Goal: Information Seeking & Learning: Learn about a topic

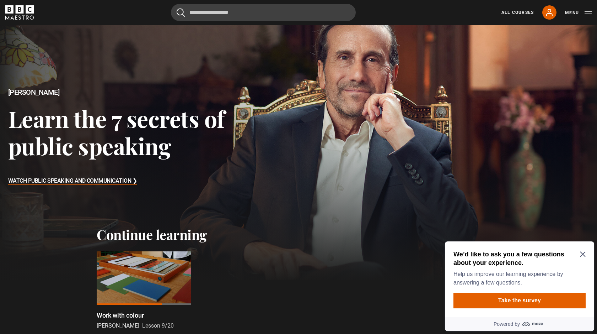
scroll to position [30, 0]
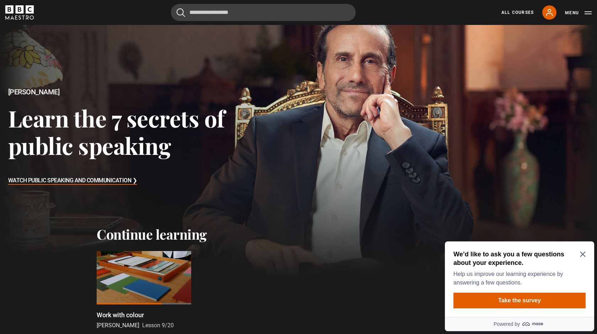
click at [147, 257] on div at bounding box center [144, 277] width 95 height 53
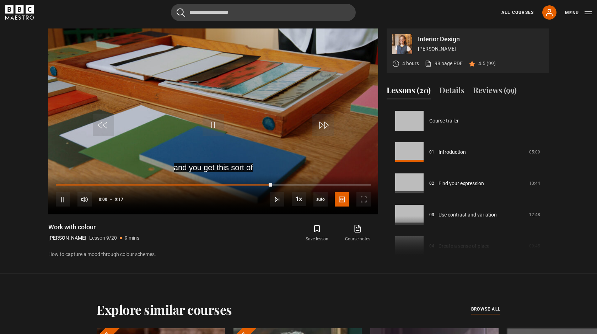
scroll to position [250, 0]
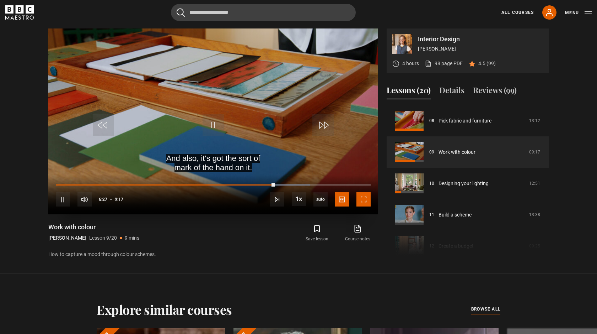
click at [367, 202] on span "Video Player" at bounding box center [364, 199] width 14 height 14
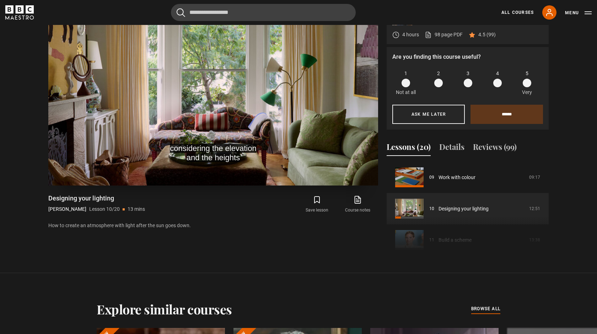
scroll to position [366, 0]
click at [529, 84] on span at bounding box center [527, 83] width 9 height 9
click at [515, 114] on input "******" at bounding box center [507, 114] width 73 height 19
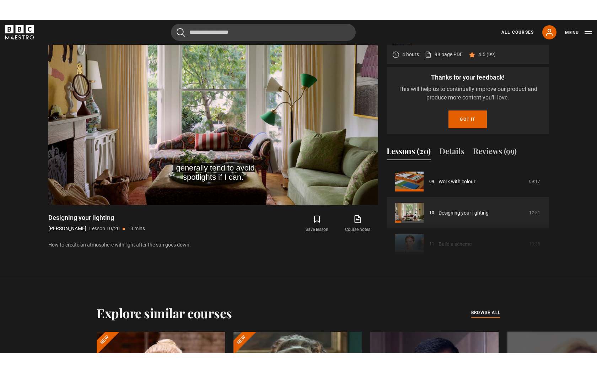
scroll to position [360, 0]
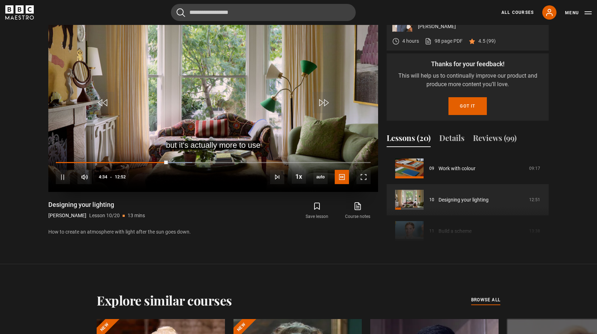
click at [155, 161] on div "10s Skip Back 10 seconds Pause 10s Skip Forward 10 seconds Loaded : 43.39% 04:3…" at bounding box center [213, 171] width 330 height 39
click at [361, 173] on span "Video Player" at bounding box center [364, 177] width 14 height 14
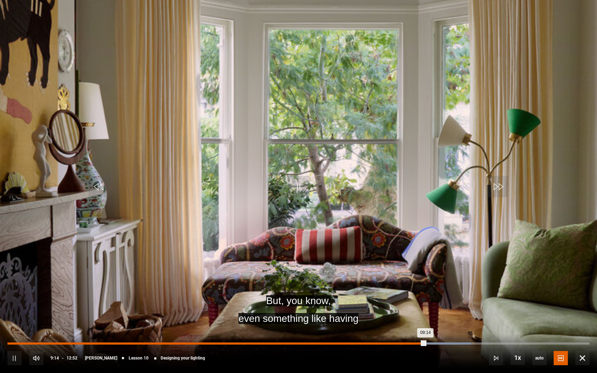
click at [408, 333] on div "08:51" at bounding box center [408, 344] width 1 height 2
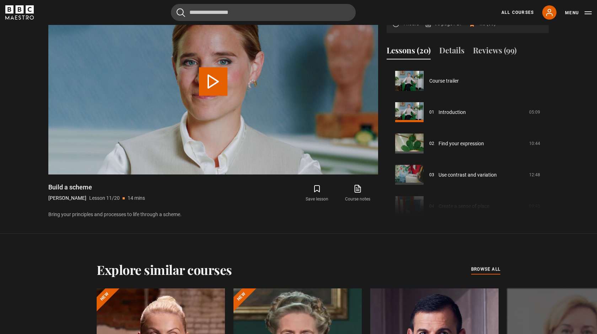
scroll to position [313, 0]
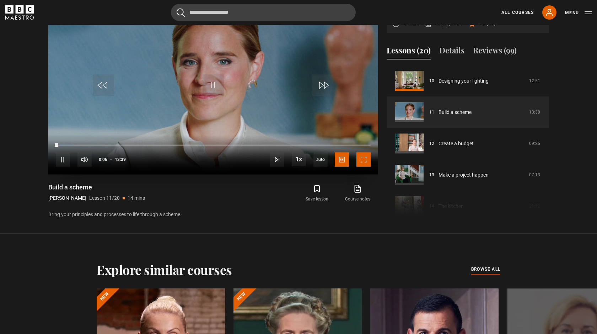
click at [364, 161] on span "Video Player" at bounding box center [364, 159] width 14 height 14
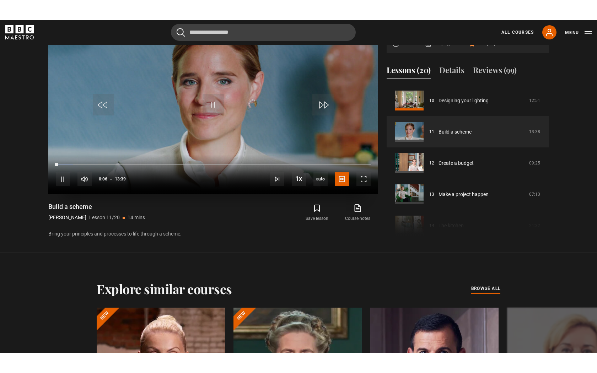
scroll to position [366, 0]
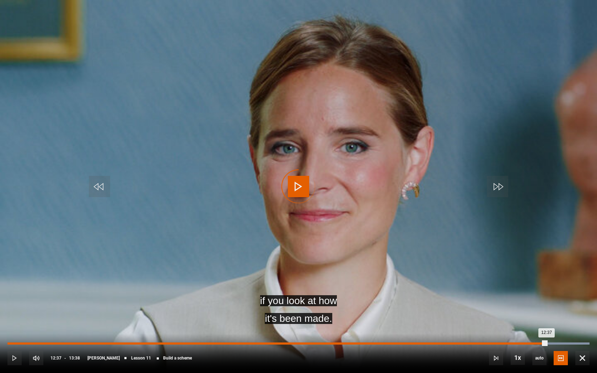
click at [547, 333] on div "Loaded : 100.00% 12:37 12:37" at bounding box center [298, 344] width 582 height 2
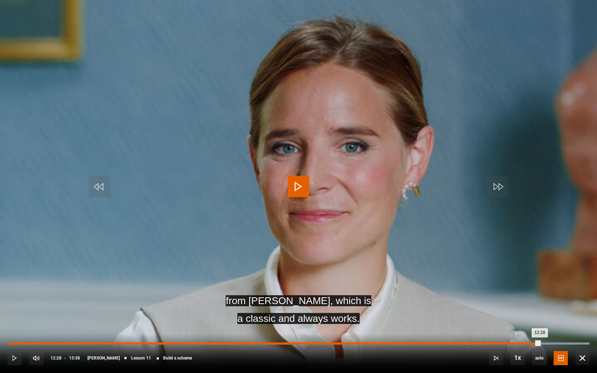
click at [540, 333] on div "Loaded : 100.00% 12:28 12:28" at bounding box center [298, 344] width 582 height 2
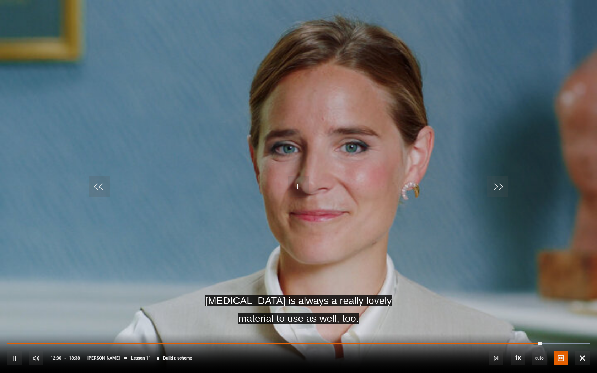
click at [535, 333] on div "10s Skip Back 10 seconds Pause 10s Skip Forward 10 seconds Loaded : 100.00% 12:…" at bounding box center [298, 353] width 597 height 39
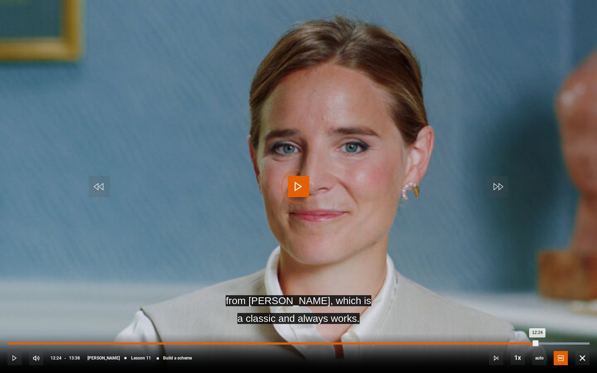
click at [538, 333] on div "12:24" at bounding box center [272, 344] width 530 height 2
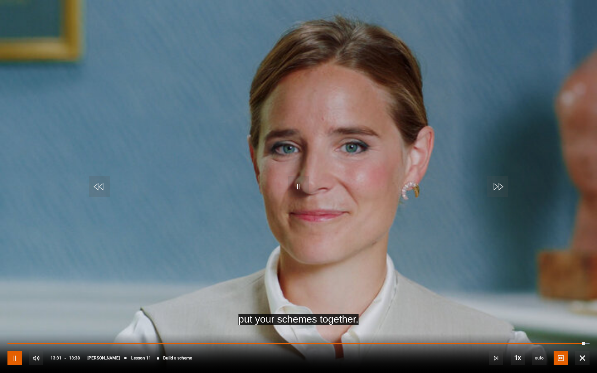
click at [15, 333] on span "Video Player" at bounding box center [14, 358] width 14 height 14
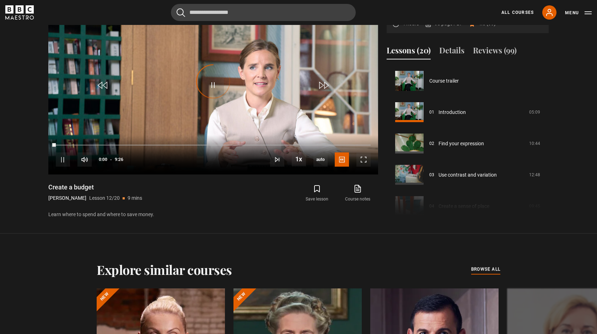
scroll to position [344, 0]
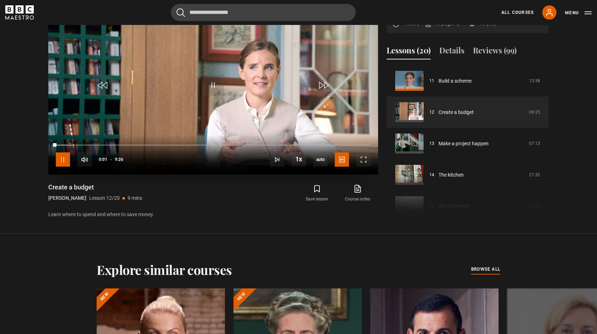
click at [66, 157] on span "Video Player" at bounding box center [63, 159] width 14 height 14
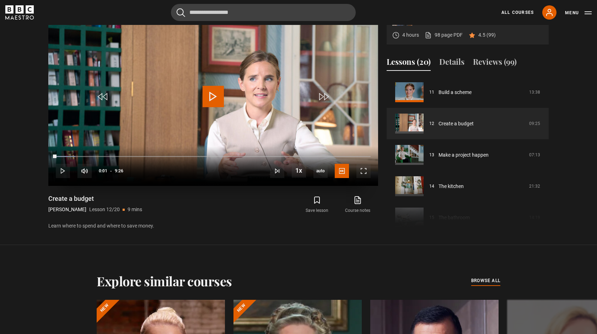
click at [66, 157] on div "10s Skip Back 10 seconds Play 10s Skip Forward 10 seconds Loaded : 6.18% 0:01 P…" at bounding box center [213, 165] width 330 height 39
click at [145, 82] on video "Video Player" at bounding box center [213, 93] width 330 height 186
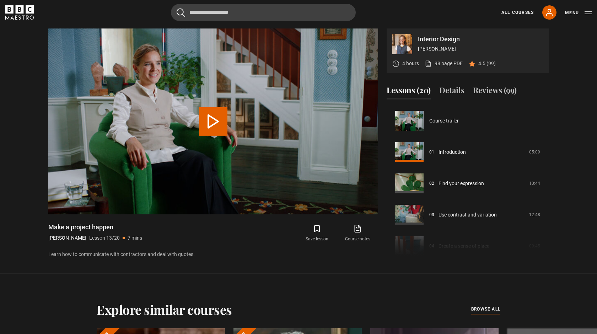
scroll to position [376, 0]
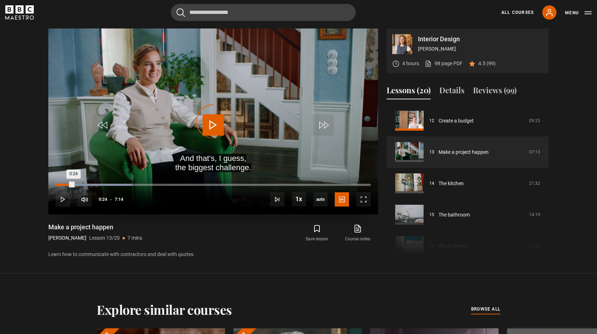
click at [73, 184] on div "Loaded : 24.19% 0:24 0:24" at bounding box center [213, 184] width 315 height 2
click at [65, 185] on div "0:12" at bounding box center [65, 184] width 1 height 2
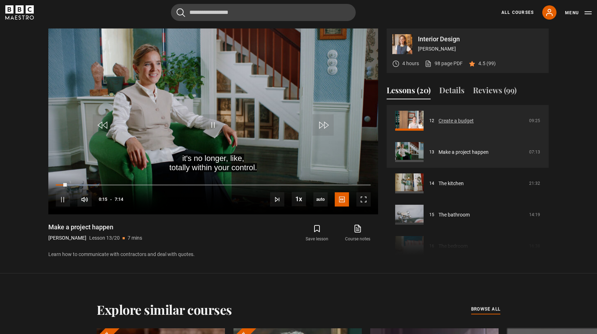
click at [456, 117] on link "Create a budget" at bounding box center [456, 120] width 35 height 7
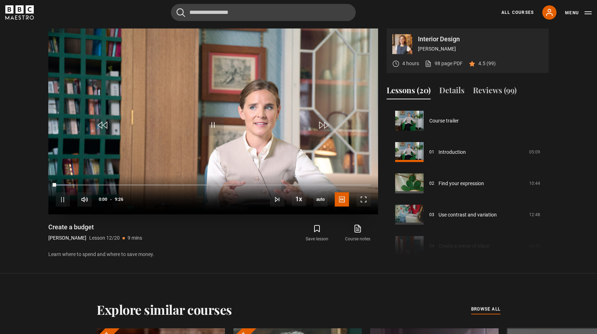
scroll to position [344, 0]
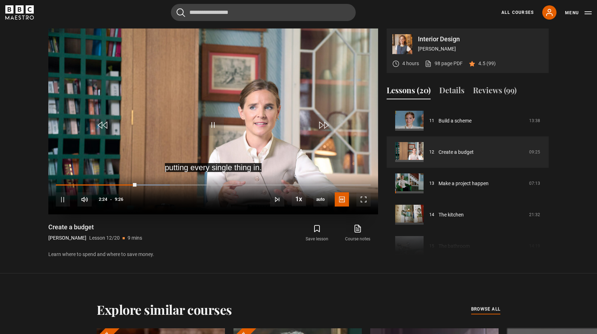
click at [112, 183] on div "10s Skip Back 10 seconds Pause 10s Skip Forward 10 seconds Loaded : 36.22% 1:40…" at bounding box center [213, 194] width 330 height 39
click at [112, 183] on div "10s Skip Back 10 seconds Pause 10s Skip Forward 10 seconds Loaded : 37.10% 1:40…" at bounding box center [213, 194] width 330 height 39
click at [106, 182] on div "10s Skip Back 10 seconds Pause 10s Skip Forward 10 seconds Loaded : 37.10% 1:40…" at bounding box center [213, 194] width 330 height 39
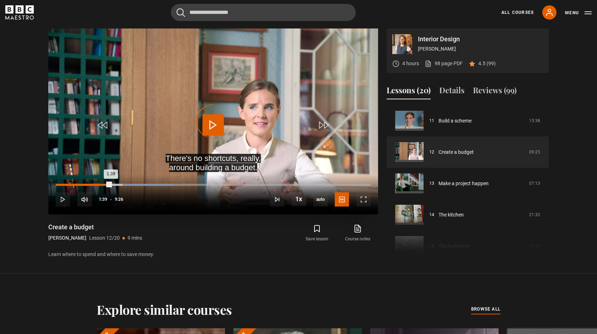
click at [111, 184] on div "Loaded : 37.10% 1:39 1:39" at bounding box center [213, 184] width 315 height 2
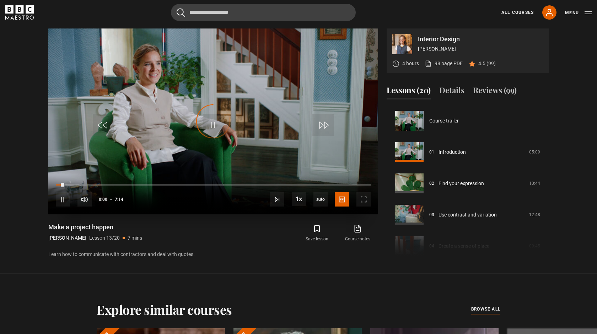
scroll to position [376, 0]
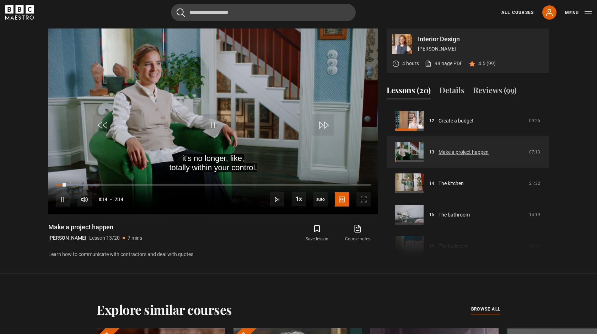
click at [484, 154] on link "Make a project happen" at bounding box center [464, 151] width 50 height 7
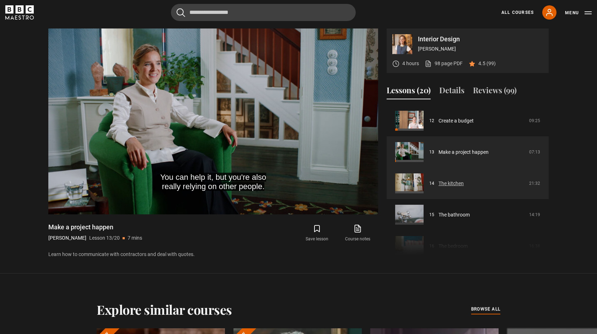
click at [464, 187] on link "The kitchen" at bounding box center [451, 183] width 25 height 7
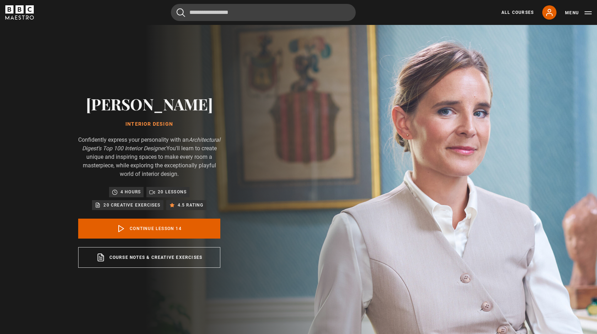
scroll to position [337, 0]
